Goal: Task Accomplishment & Management: Manage account settings

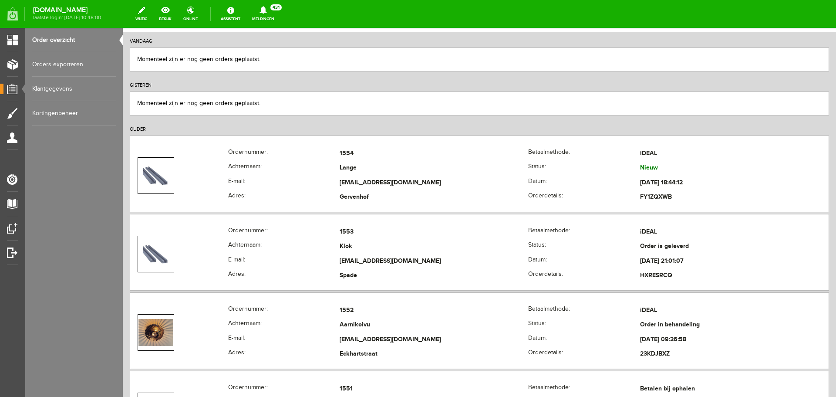
scroll to position [87, 0]
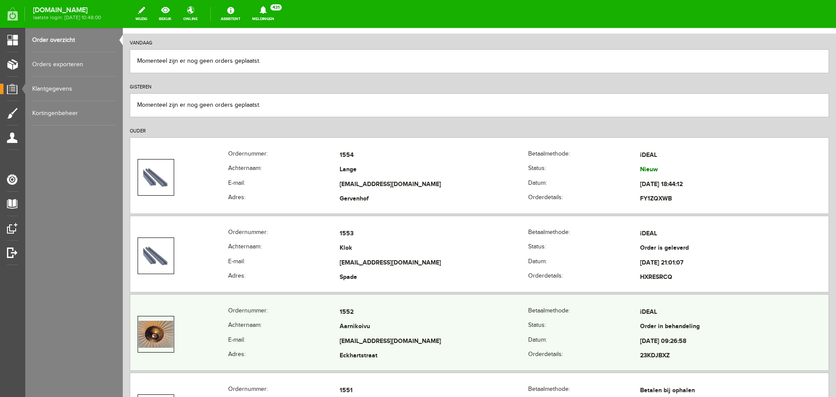
click at [368, 327] on td "Aarnikoivu" at bounding box center [434, 327] width 189 height 15
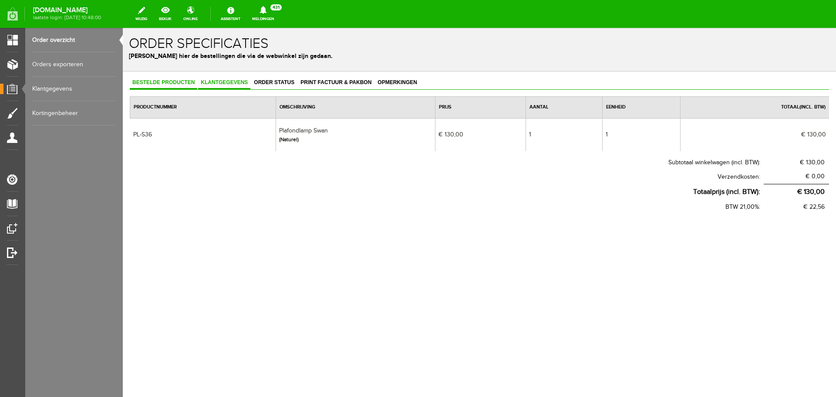
click at [213, 79] on link "Klantgegevens" at bounding box center [224, 83] width 52 height 13
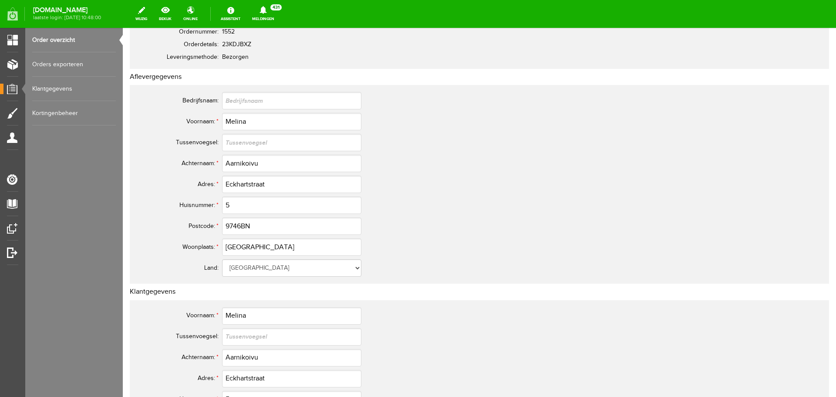
scroll to position [131, 0]
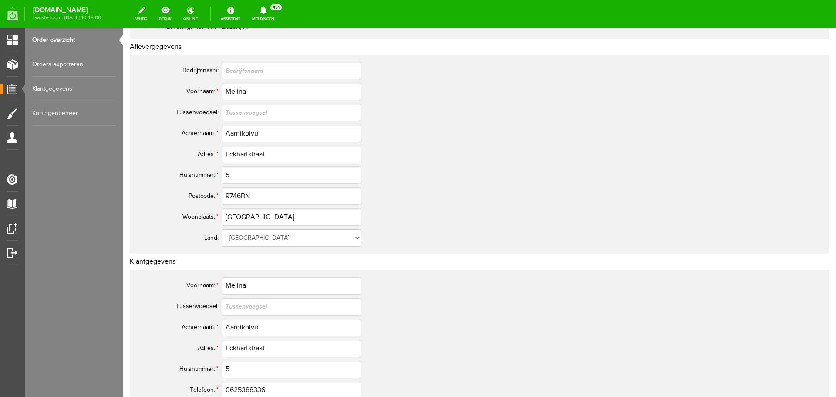
click at [56, 36] on link "Order overzicht" at bounding box center [74, 40] width 84 height 24
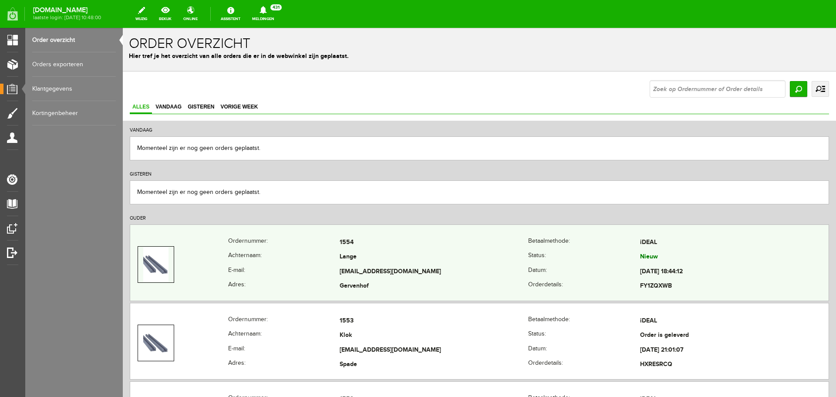
click at [466, 271] on td "[EMAIL_ADDRESS][DOMAIN_NAME]" at bounding box center [434, 271] width 189 height 15
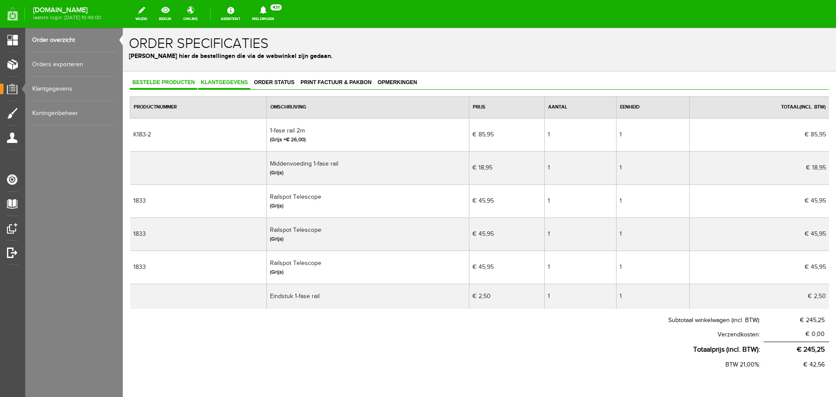
click at [213, 79] on span "Klantgegevens" at bounding box center [224, 82] width 52 height 6
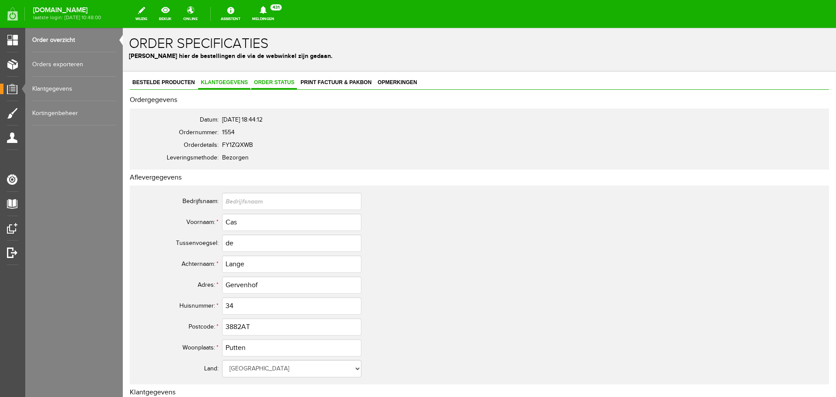
click at [270, 84] on span "Order status" at bounding box center [274, 82] width 46 height 6
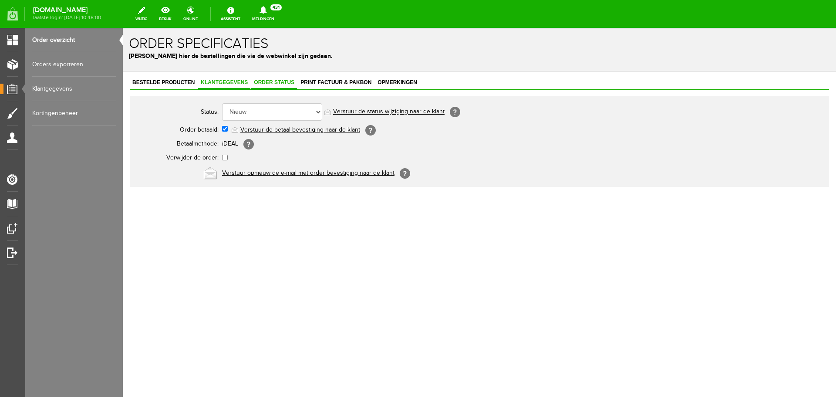
click at [237, 81] on span "Klantgegevens" at bounding box center [224, 82] width 52 height 6
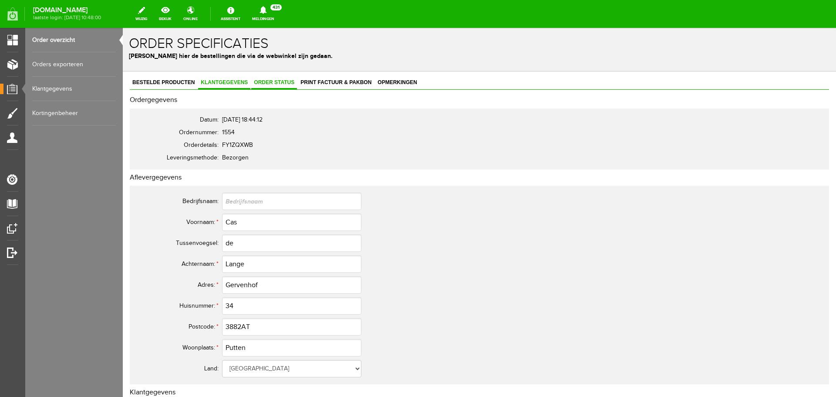
click at [270, 84] on span "Order status" at bounding box center [274, 82] width 46 height 6
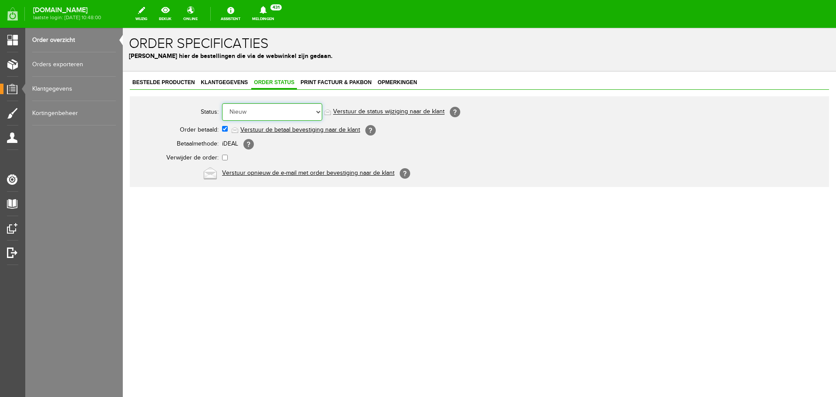
click at [317, 111] on select "Order niet afgerond Nieuw Order in behandeling Wacht op leverancier Wacht op be…" at bounding box center [272, 111] width 100 height 17
select select "7"
click at [222, 103] on select "Order niet afgerond Nieuw Order in behandeling Wacht op leverancier Wacht op be…" at bounding box center [272, 111] width 100 height 17
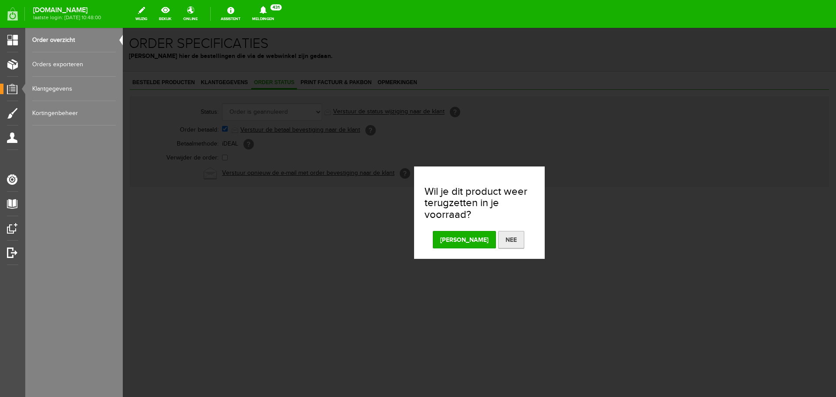
click at [498, 240] on button "Nee" at bounding box center [511, 239] width 26 height 17
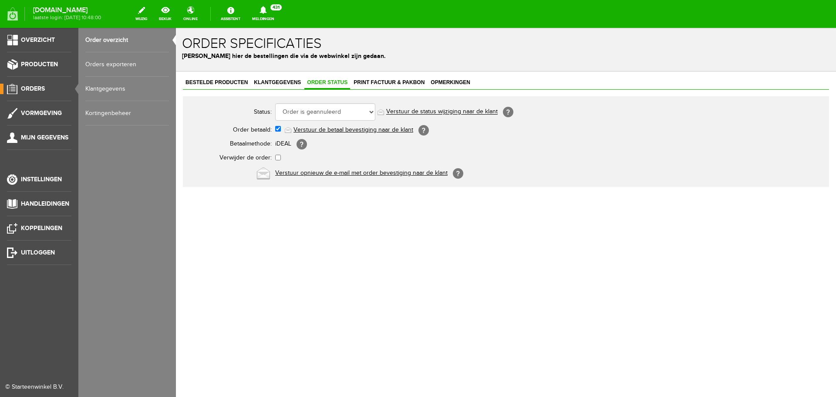
click at [116, 36] on link "Order overzicht" at bounding box center [127, 40] width 84 height 24
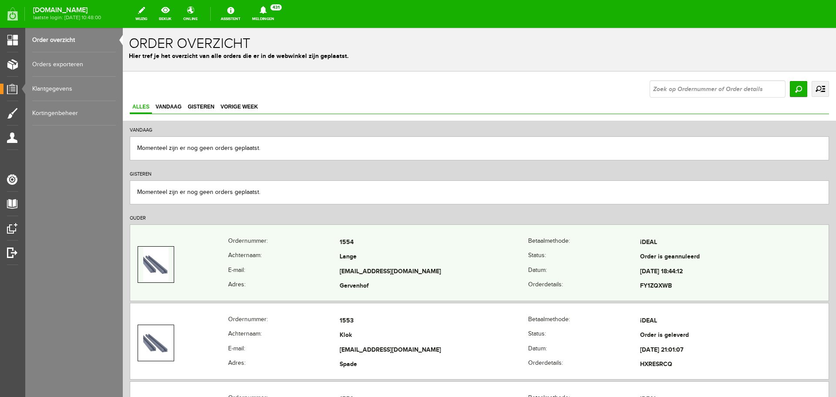
click at [331, 270] on th "E-mail:" at bounding box center [284, 271] width 112 height 15
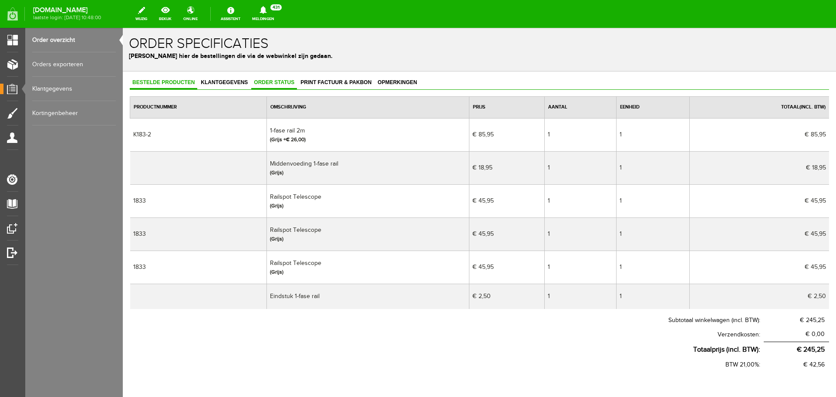
click at [266, 80] on span "Order status" at bounding box center [274, 82] width 46 height 6
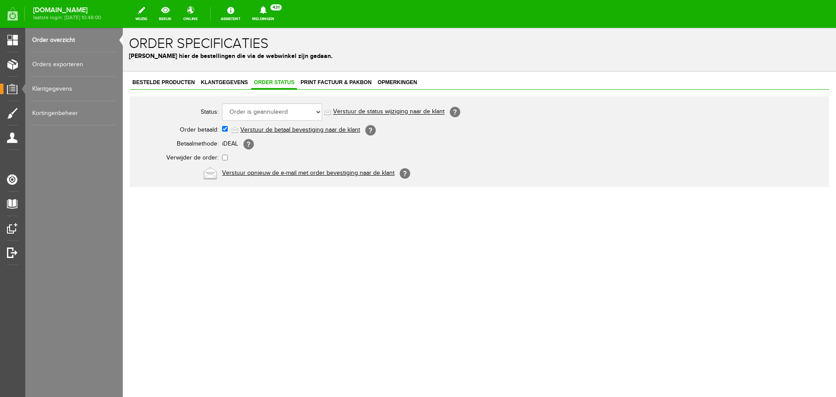
click at [53, 38] on link "Order overzicht" at bounding box center [74, 40] width 84 height 24
